Goal: Find specific page/section: Find specific page/section

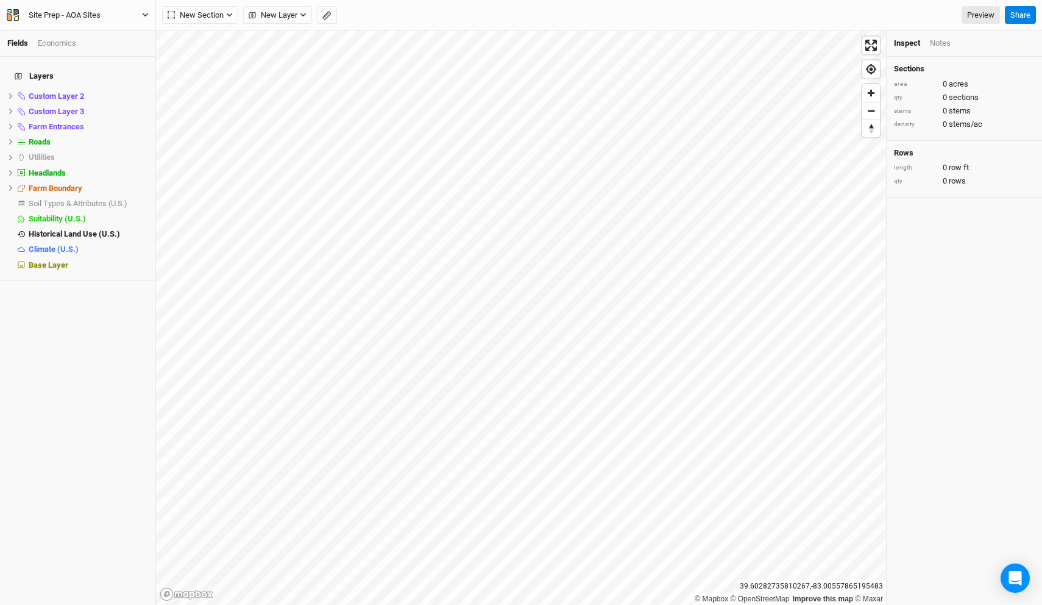
click at [133, 16] on button "Site Prep - AOA Sites" at bounding box center [77, 15] width 143 height 13
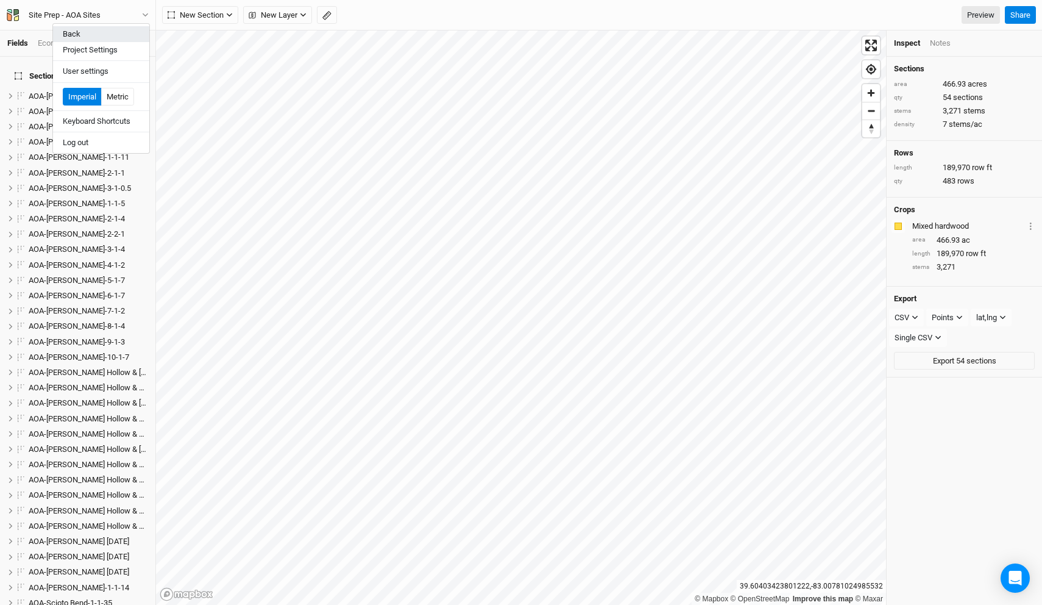
click at [122, 29] on button "Back" at bounding box center [101, 34] width 96 height 16
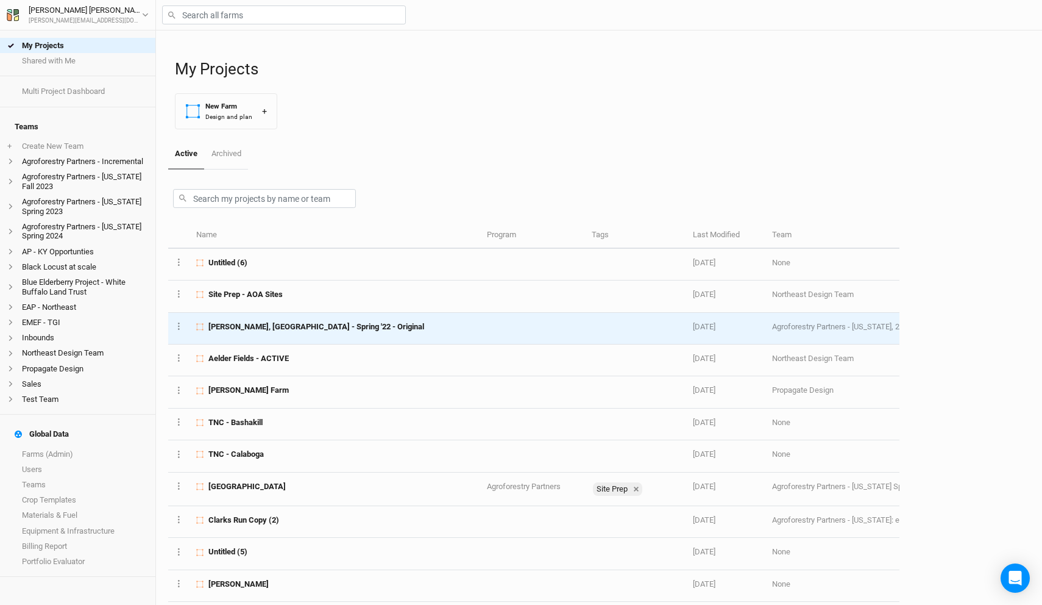
click at [327, 322] on div "[PERSON_NAME], [GEOGRAPHIC_DATA] - Spring '22 - Original" at bounding box center [334, 326] width 277 height 11
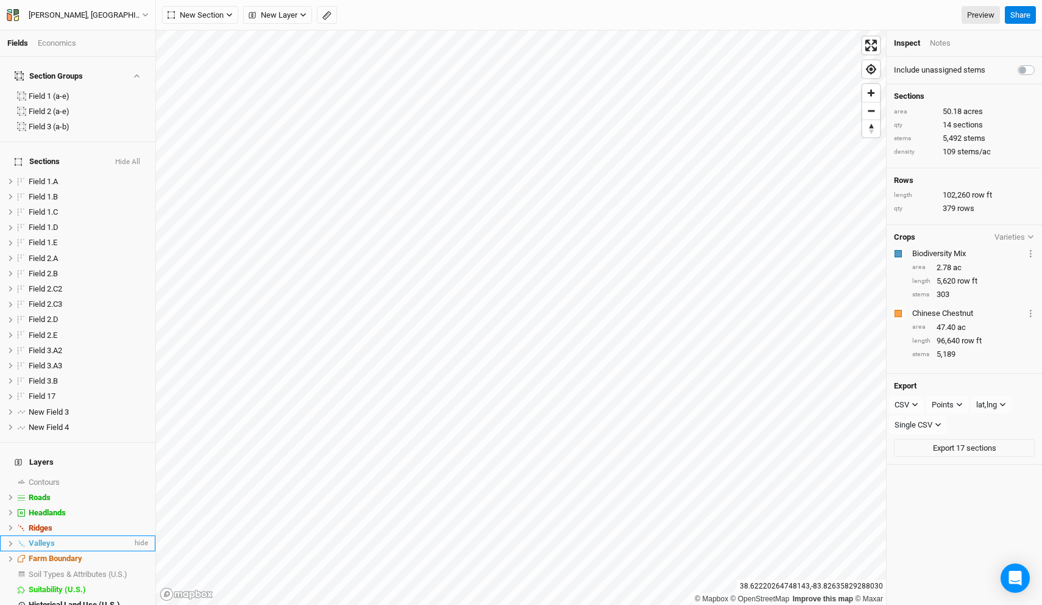
scroll to position [23, 0]
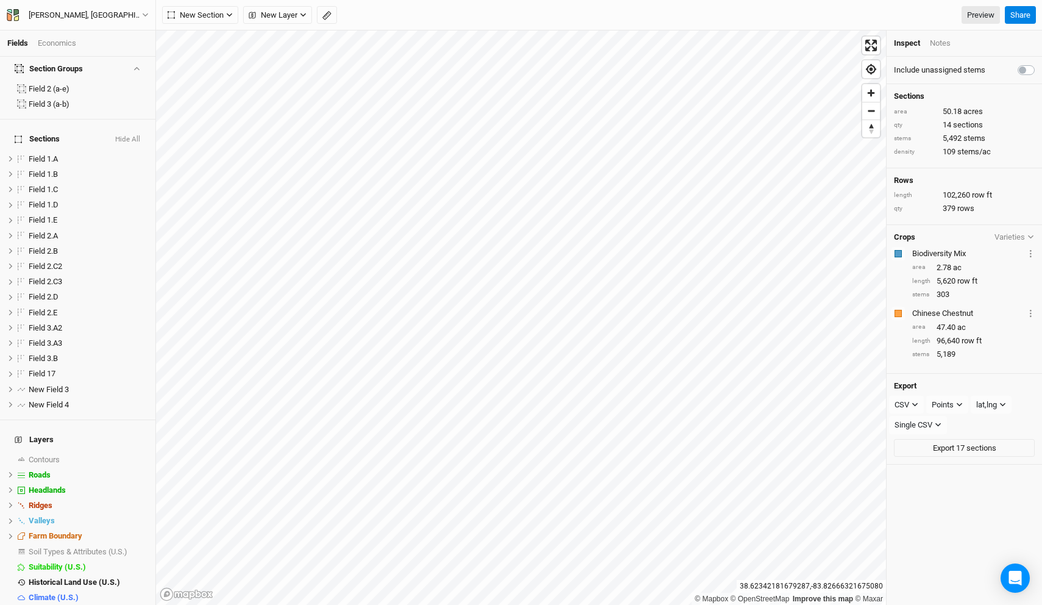
click at [48, 604] on span "Base Layer" at bounding box center [49, 612] width 40 height 9
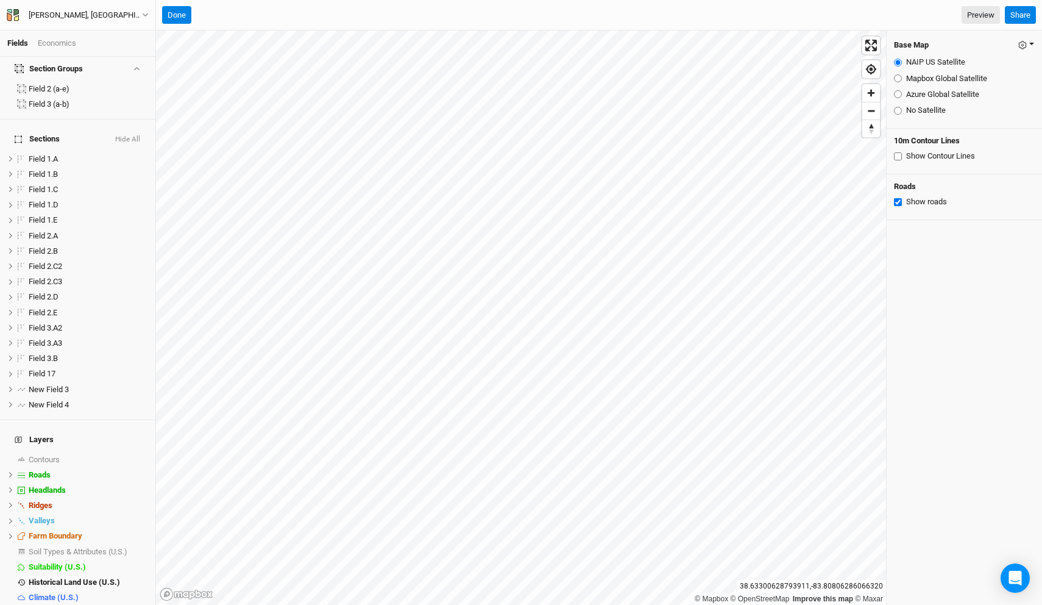
click at [1027, 41] on icon "button" at bounding box center [1023, 45] width 9 height 9
click at [975, 42] on div "Base Map Save as Farm Default Restore Farm Defaults" at bounding box center [964, 45] width 141 height 14
click at [178, 15] on button "Done" at bounding box center [176, 15] width 29 height 18
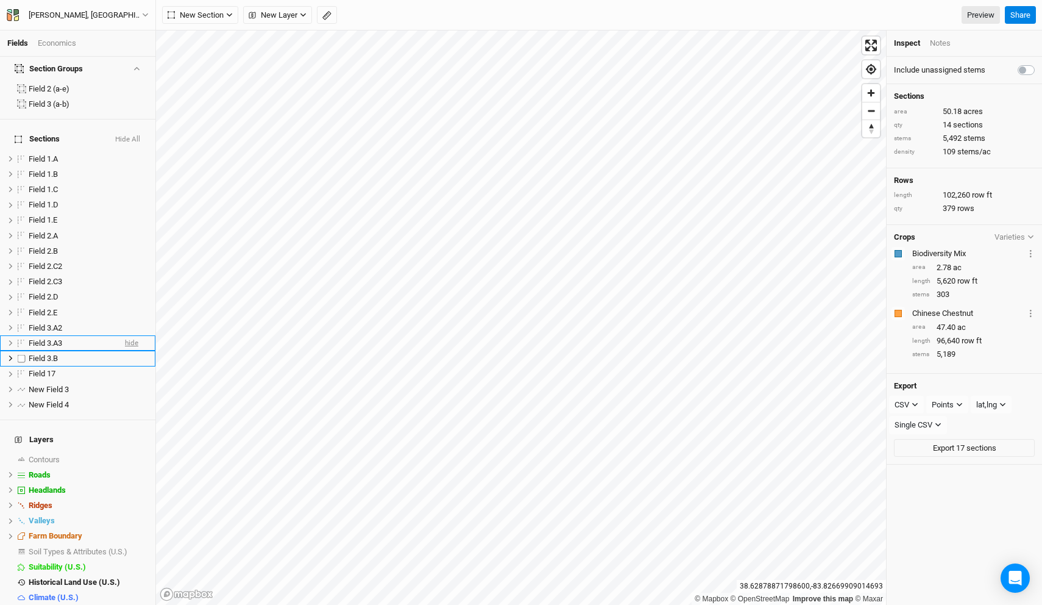
scroll to position [0, 0]
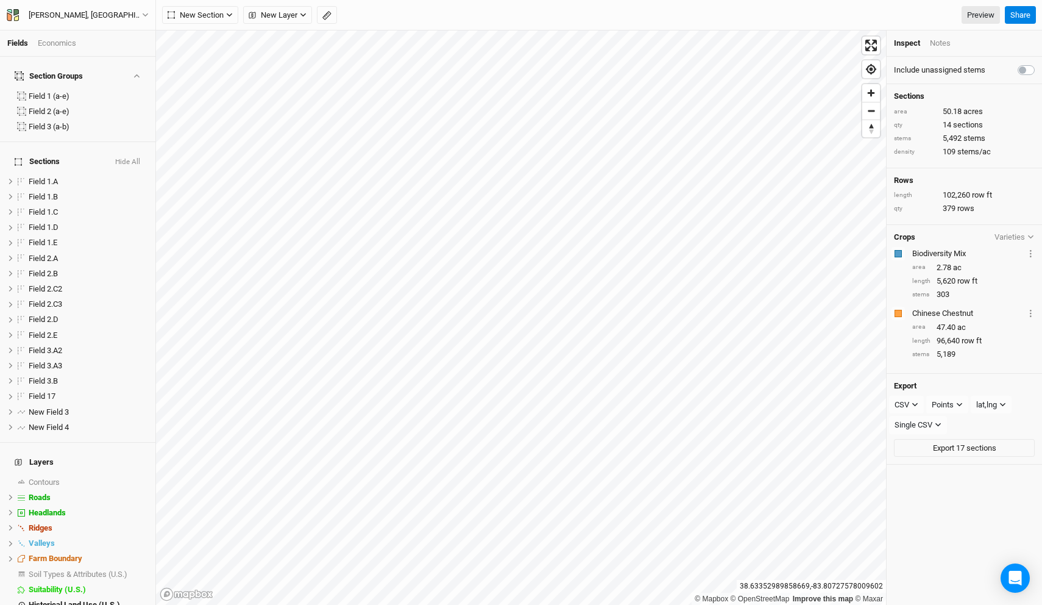
click at [932, 37] on div "Inspect Notes" at bounding box center [964, 43] width 155 height 26
click at [935, 41] on div "Notes" at bounding box center [940, 43] width 21 height 11
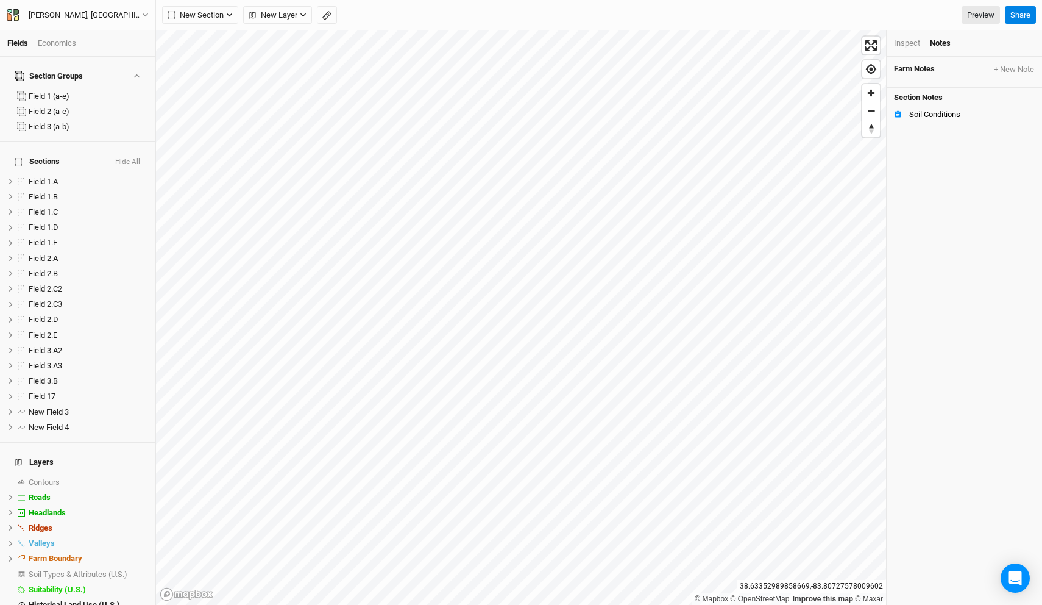
click at [911, 47] on div "Inspect" at bounding box center [907, 43] width 26 height 11
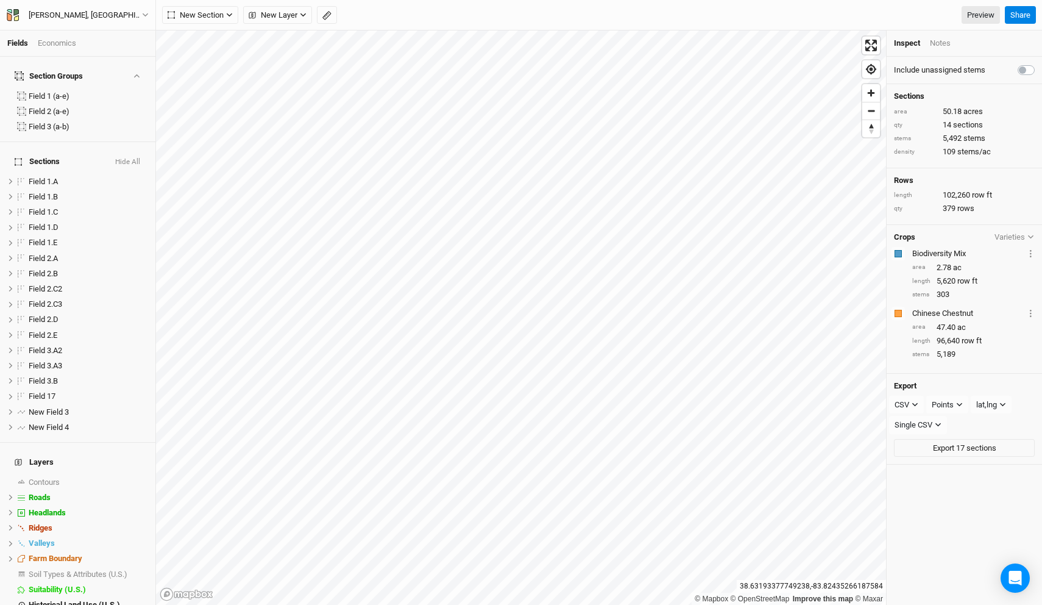
click at [58, 45] on div "Economics" at bounding box center [57, 43] width 38 height 11
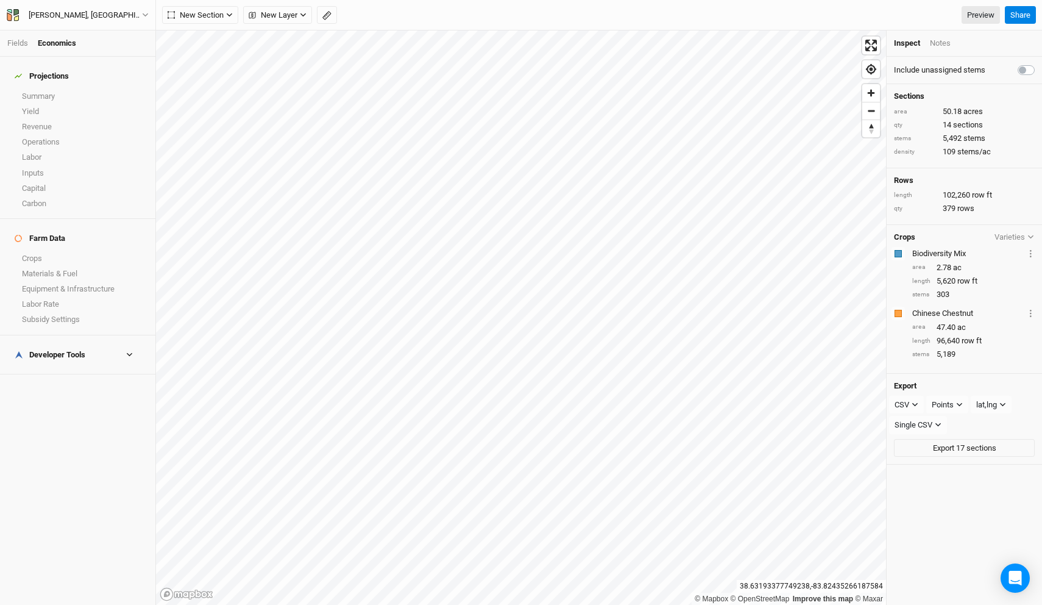
click at [66, 343] on h4 "Developer Tools" at bounding box center [77, 355] width 141 height 24
click at [77, 350] on div "Developer Tools" at bounding box center [50, 355] width 71 height 10
